Goal: Task Accomplishment & Management: Manage account settings

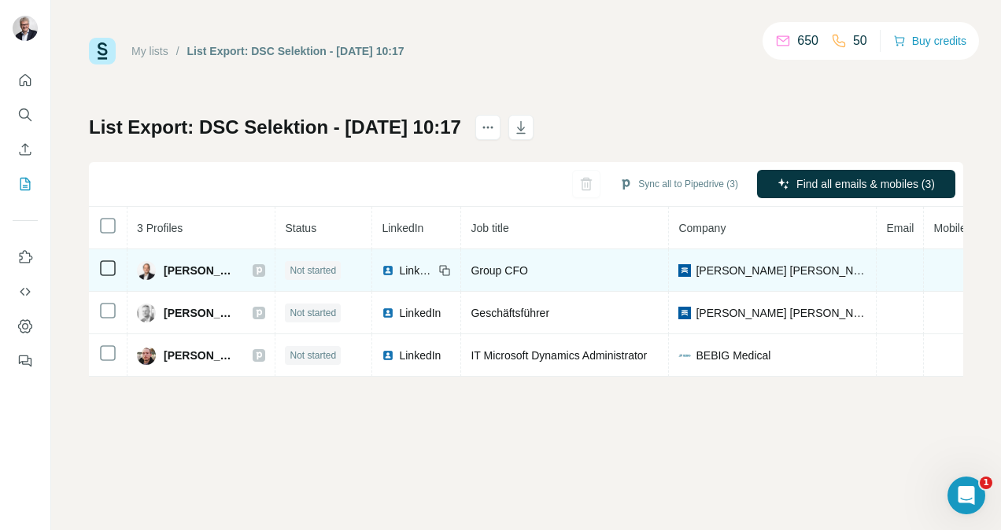
click at [406, 273] on span "LinkedIn" at bounding box center [416, 271] width 35 height 16
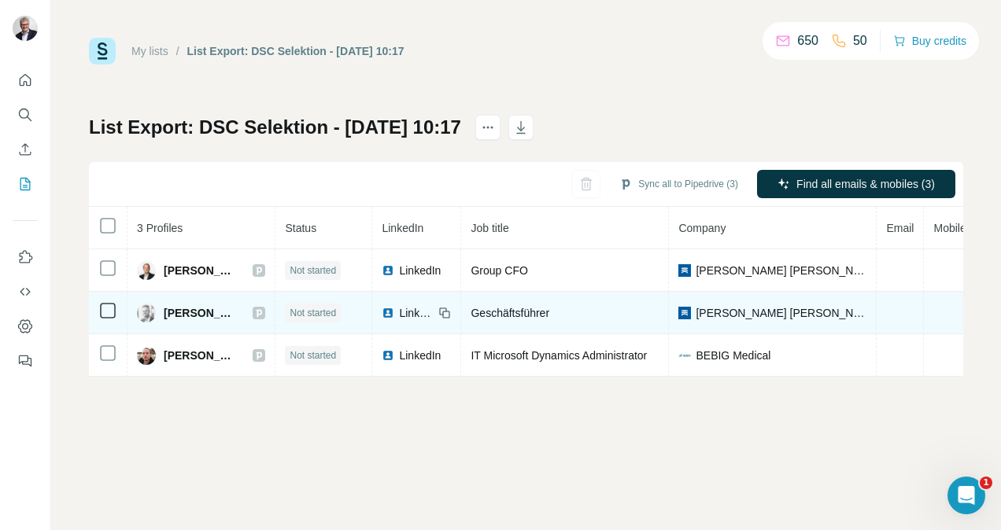
click at [402, 312] on span "LinkedIn" at bounding box center [416, 313] width 35 height 16
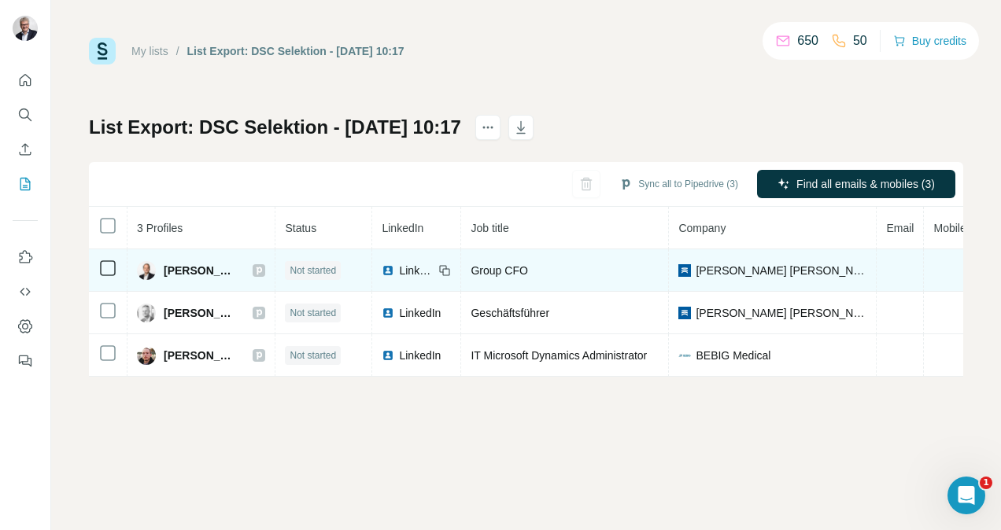
click at [392, 272] on img at bounding box center [388, 270] width 13 height 13
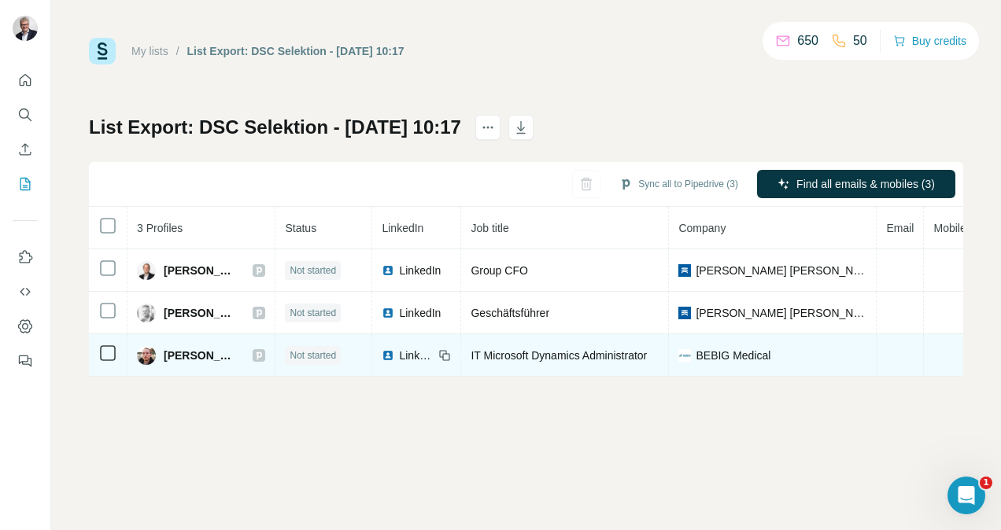
click at [412, 355] on span "LinkedIn" at bounding box center [416, 356] width 35 height 16
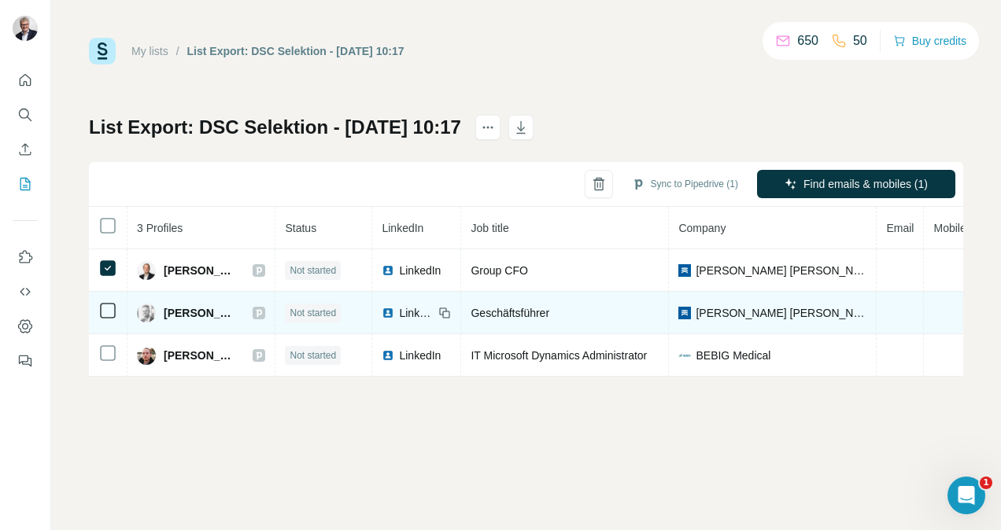
click at [107, 301] on icon at bounding box center [107, 310] width 19 height 19
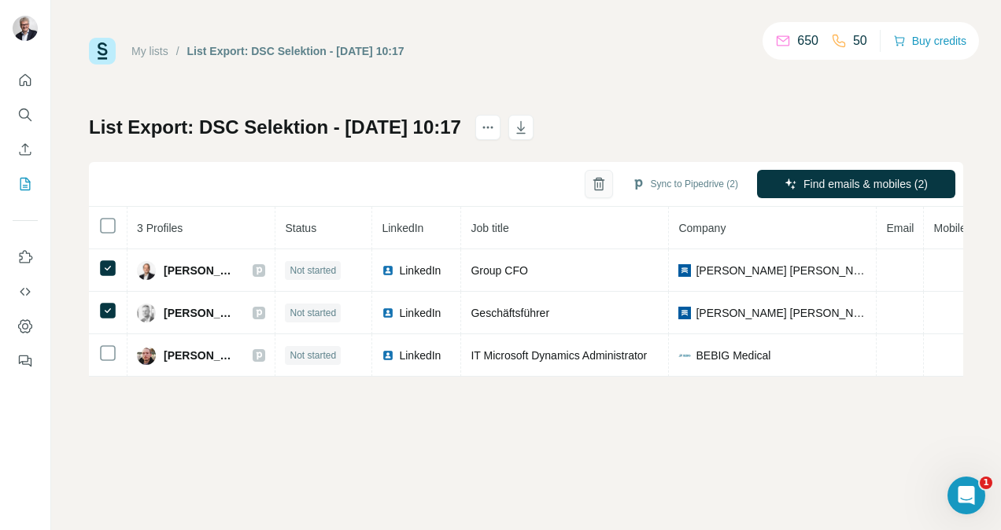
click at [591, 186] on icon "button" at bounding box center [599, 184] width 16 height 16
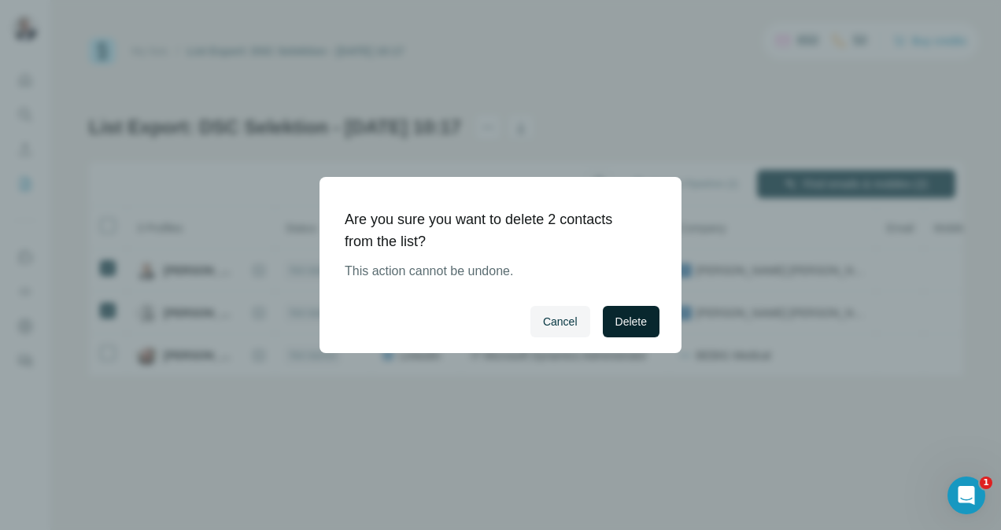
click at [615, 324] on span "Delete" at bounding box center [630, 322] width 31 height 16
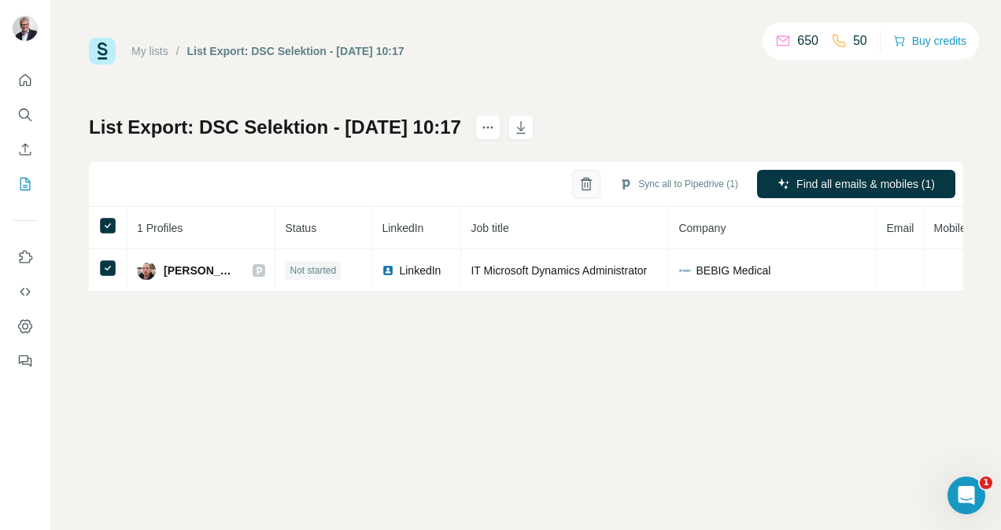
click at [578, 183] on icon "button" at bounding box center [586, 184] width 16 height 16
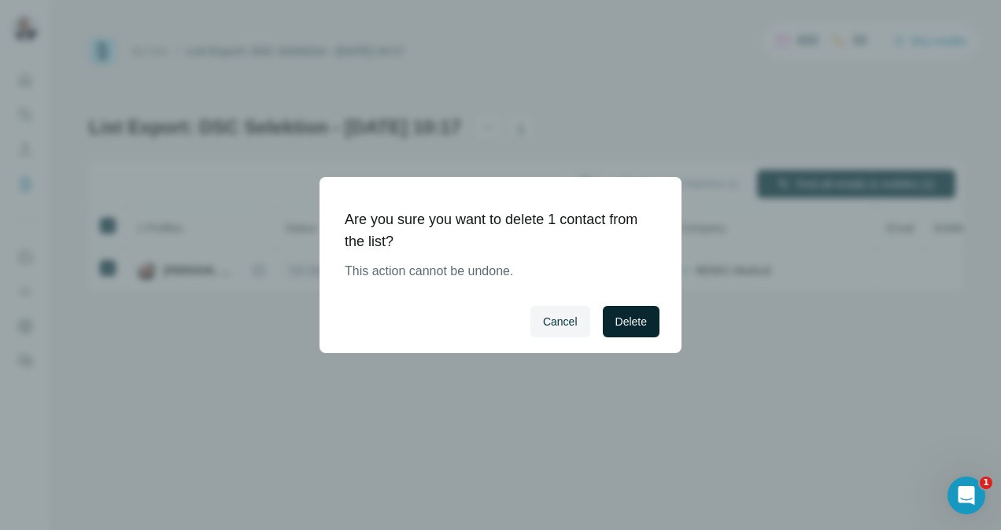
click at [626, 323] on span "Delete" at bounding box center [630, 322] width 31 height 16
